Goal: Information Seeking & Learning: Check status

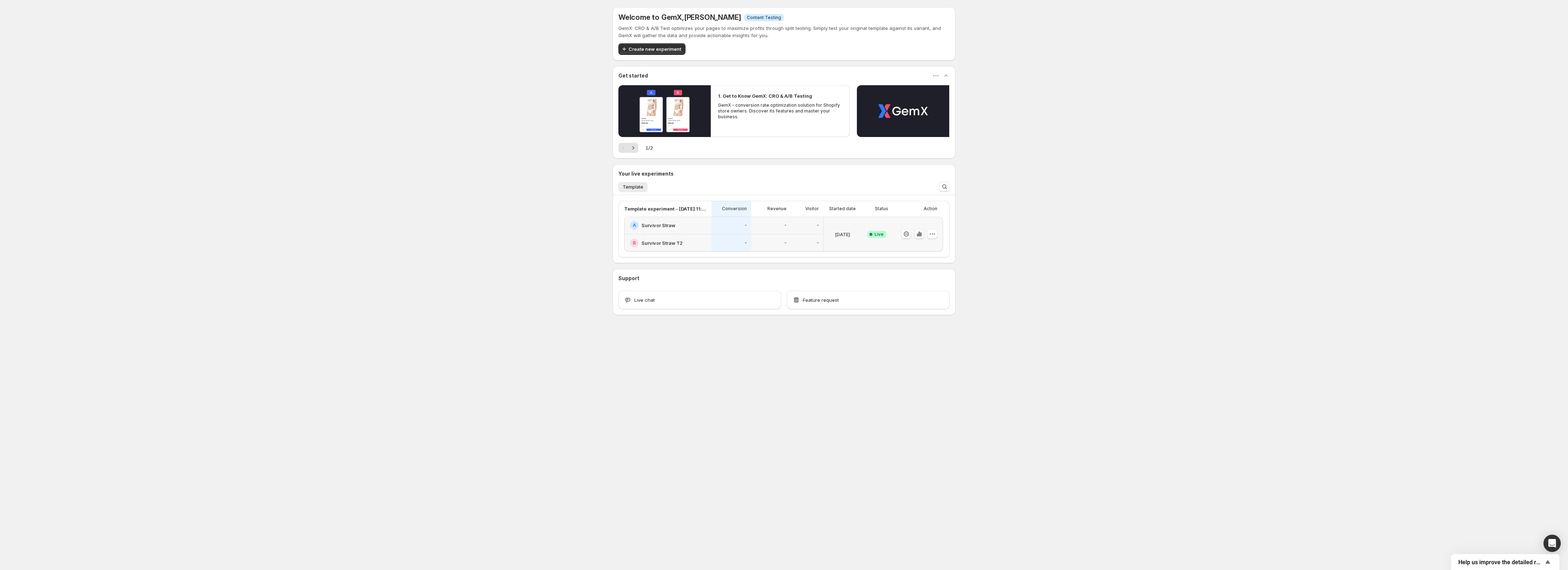
click at [918, 235] on icon "button" at bounding box center [917, 235] width 1 height 3
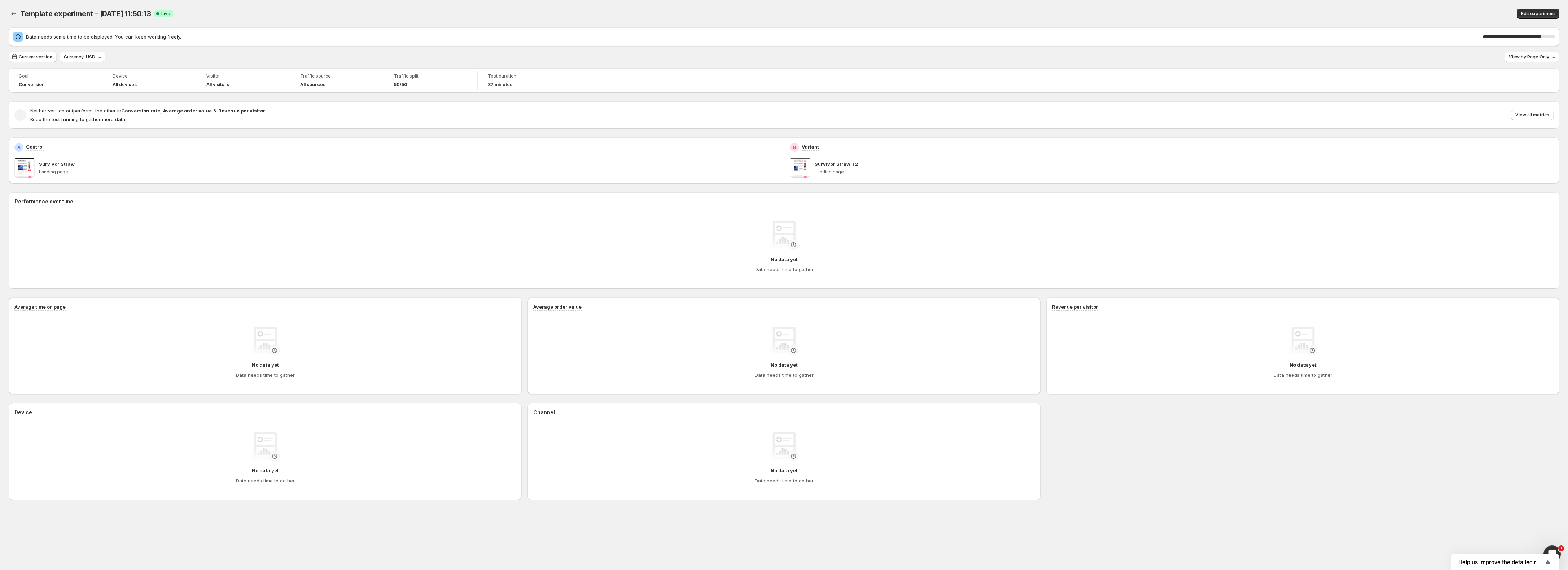
drag, startPoint x: 429, startPoint y: 52, endPoint x: 421, endPoint y: 54, distance: 8.2
click at [429, 52] on div "Current version Currency: USD View by: Page Only" at bounding box center [784, 57] width 1551 height 10
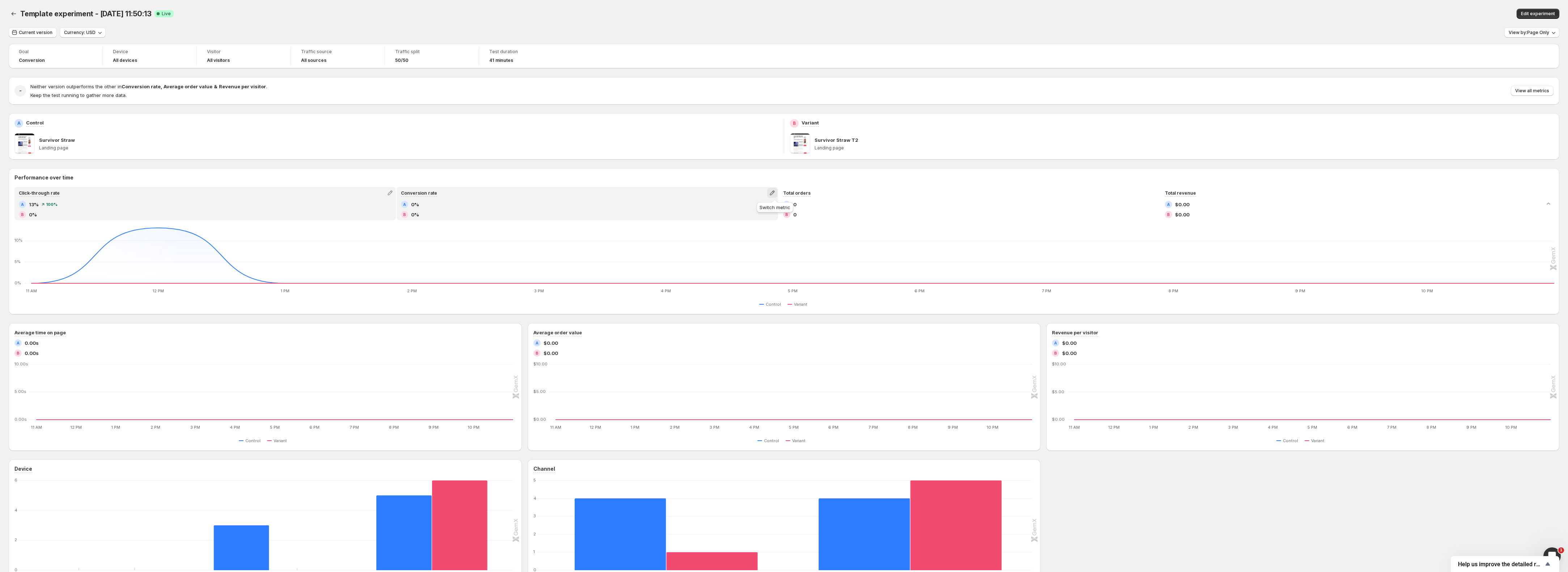
click at [771, 194] on icon "button" at bounding box center [772, 193] width 7 height 7
click at [746, 237] on button "Pageviews" at bounding box center [775, 232] width 104 height 12
click at [43, 36] on button "Current version" at bounding box center [32, 32] width 48 height 10
